Goal: Task Accomplishment & Management: Manage account settings

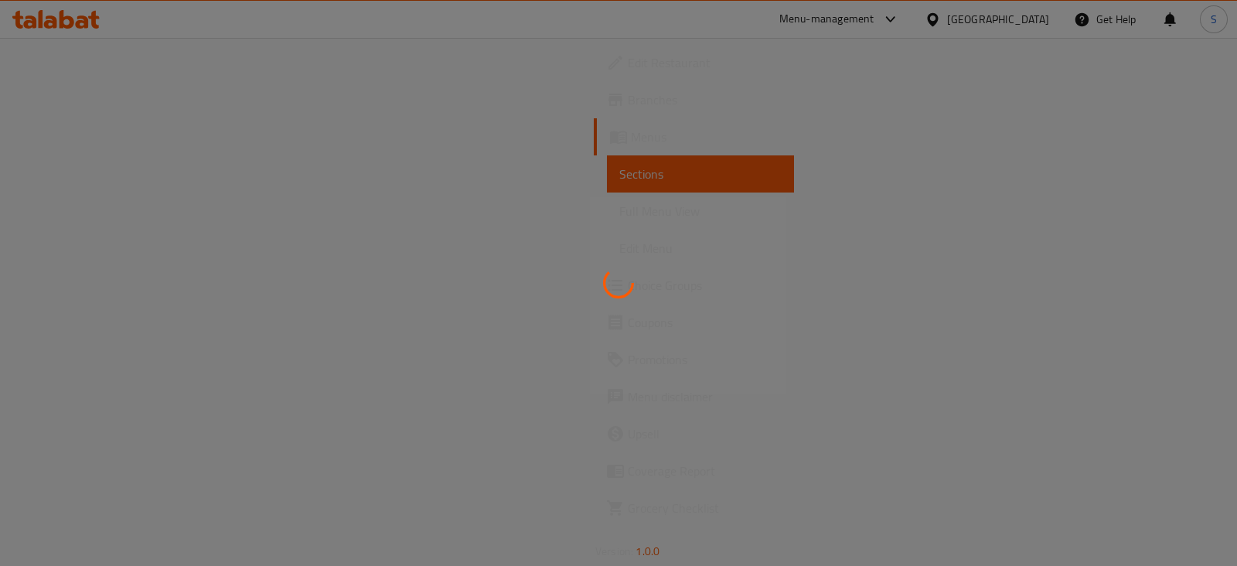
click at [909, 18] on div at bounding box center [618, 283] width 1237 height 566
drag, startPoint x: 198, startPoint y: 123, endPoint x: 227, endPoint y: 383, distance: 261.4
click at [320, 137] on div at bounding box center [618, 283] width 1237 height 566
